Goal: Navigation & Orientation: Find specific page/section

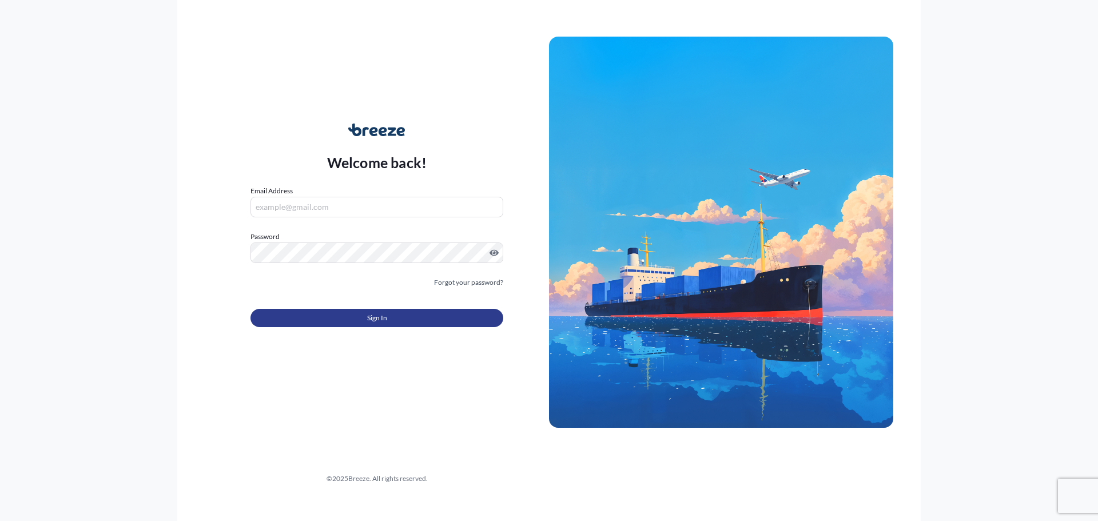
type input "[EMAIL_ADDRESS][DOMAIN_NAME]"
click at [417, 312] on button "Sign In" at bounding box center [376, 318] width 253 height 18
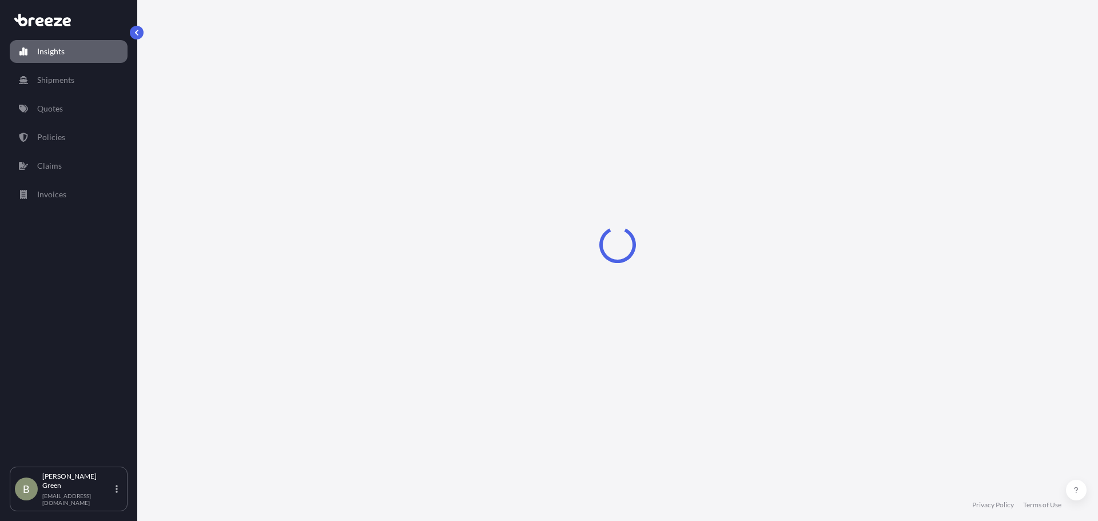
select select "2025"
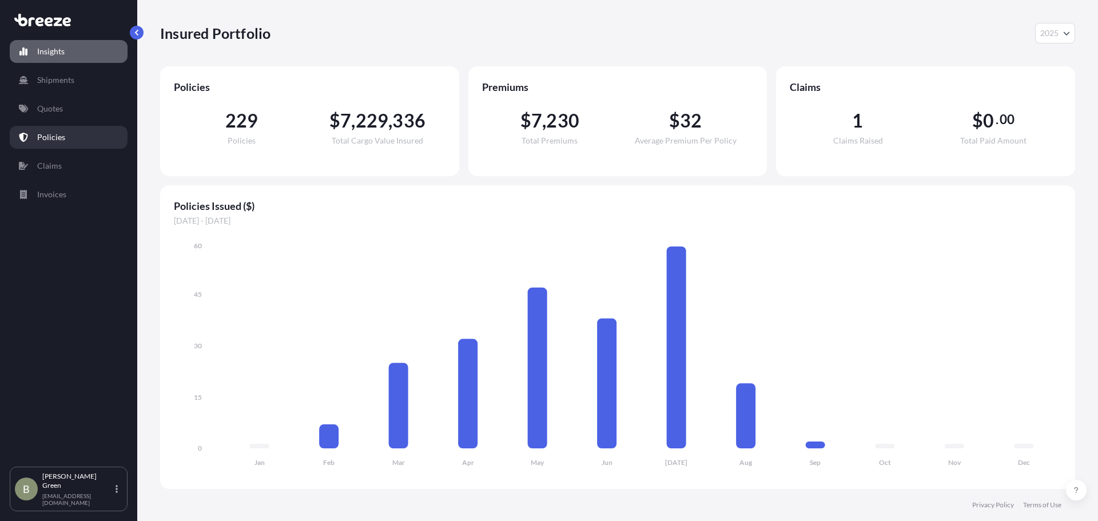
click at [80, 137] on link "Policies" at bounding box center [69, 137] width 118 height 23
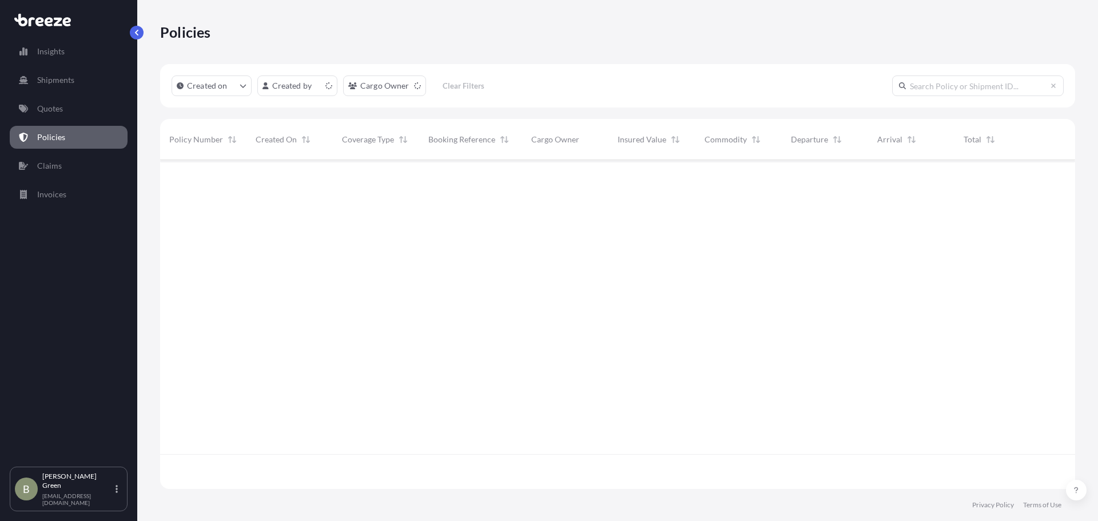
scroll to position [326, 906]
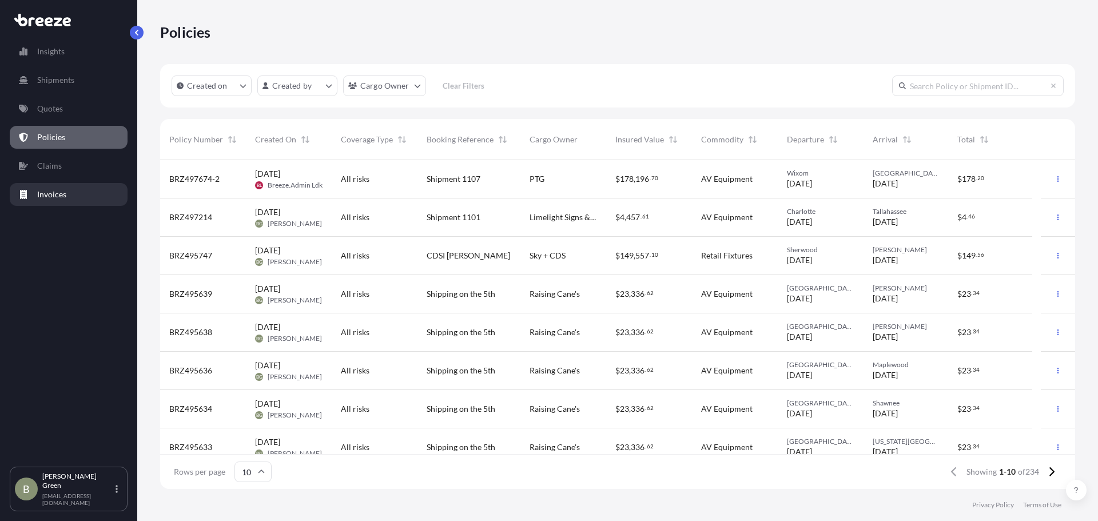
click at [68, 187] on link "Invoices" at bounding box center [69, 194] width 118 height 23
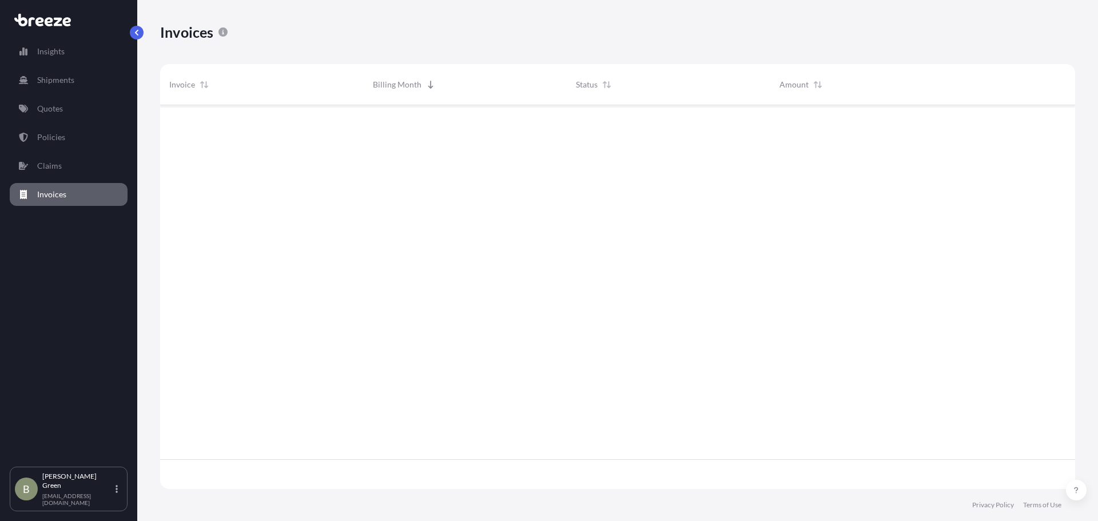
scroll to position [387, 906]
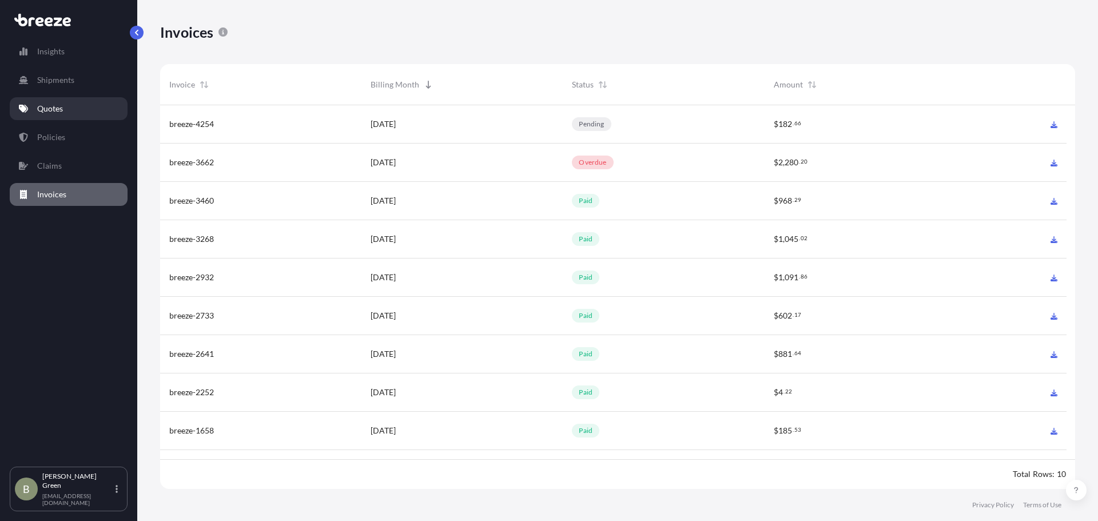
click at [56, 102] on link "Quotes" at bounding box center [69, 108] width 118 height 23
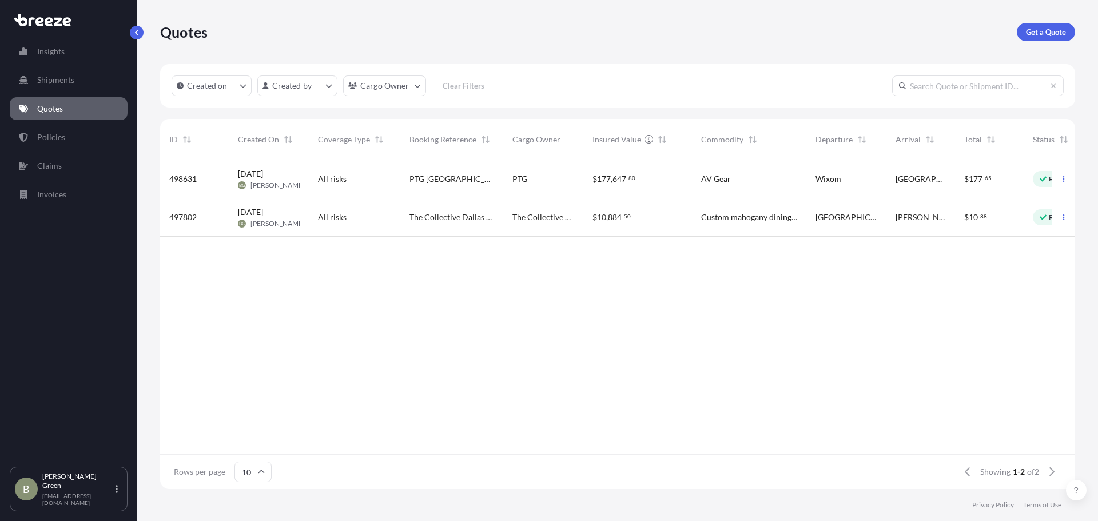
scroll to position [326, 906]
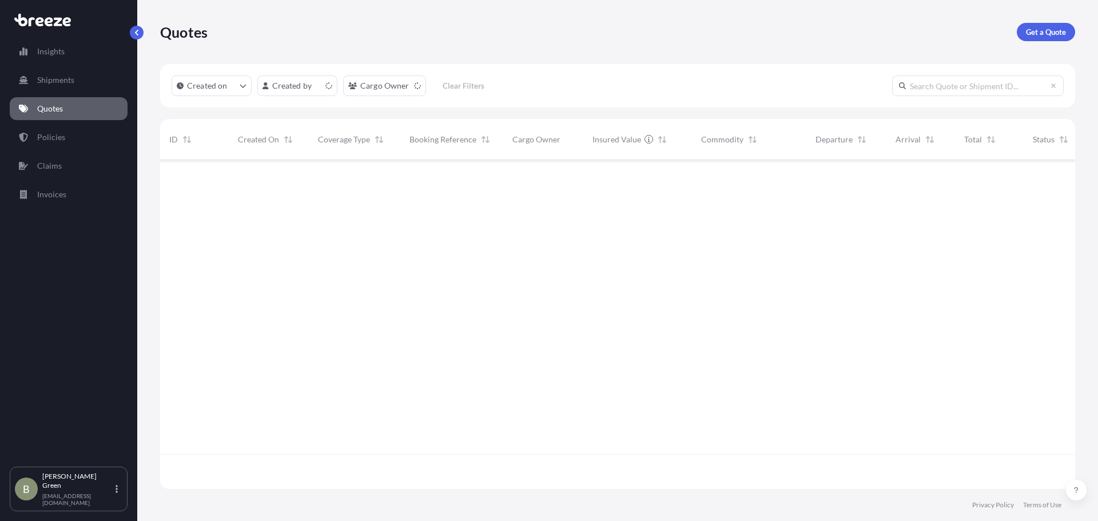
scroll to position [326, 906]
